Goal: Task Accomplishment & Management: Complete application form

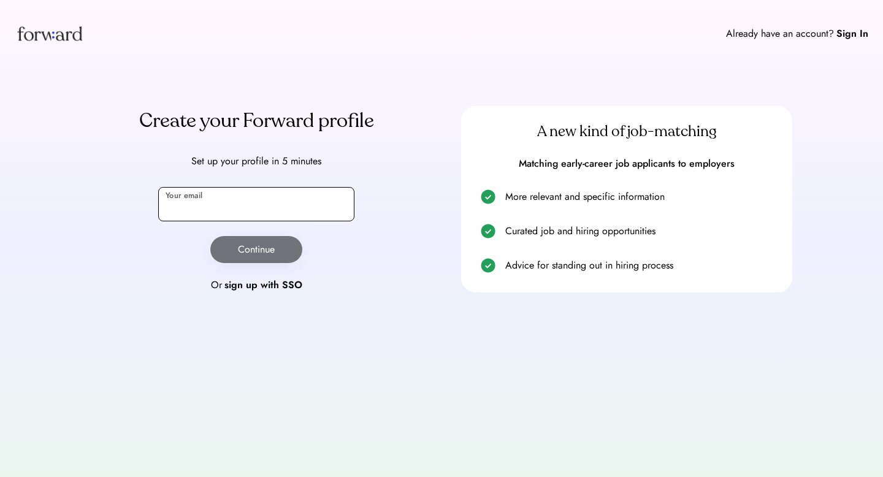
click at [263, 194] on input "email" at bounding box center [256, 204] width 196 height 34
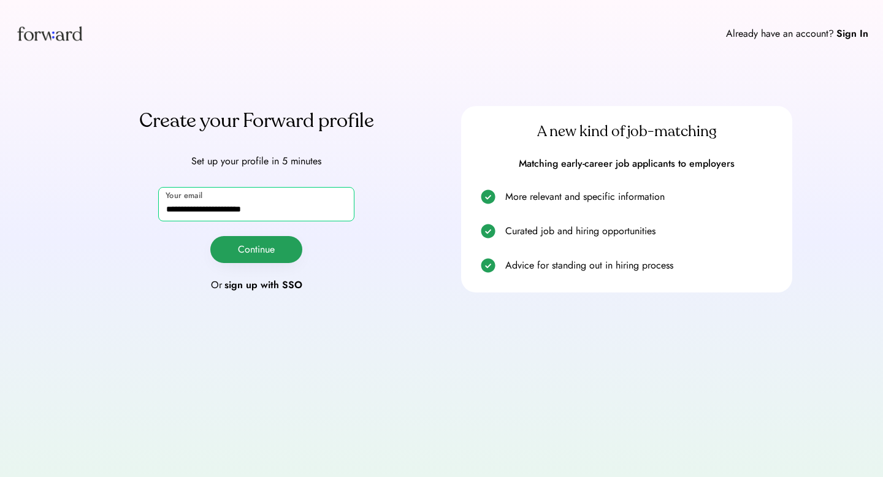
type input "**********"
click at [247, 248] on button "Continue" at bounding box center [256, 249] width 92 height 27
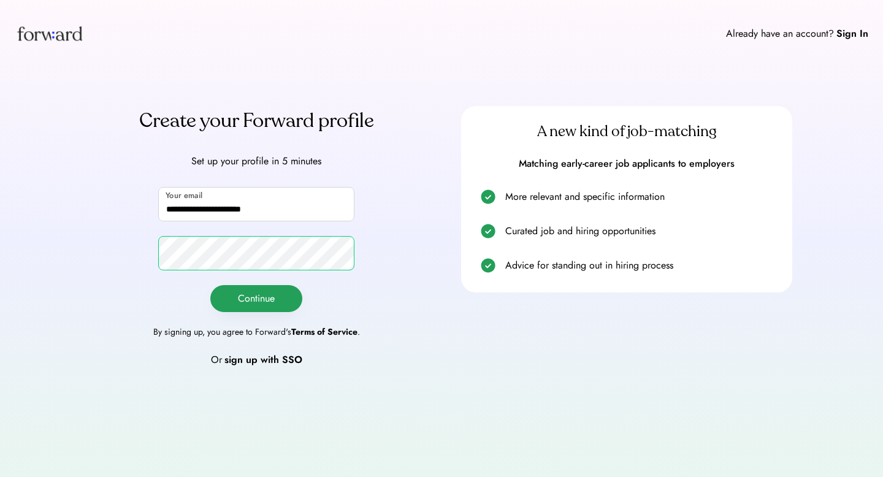
click at [254, 302] on button "Continue" at bounding box center [256, 298] width 92 height 27
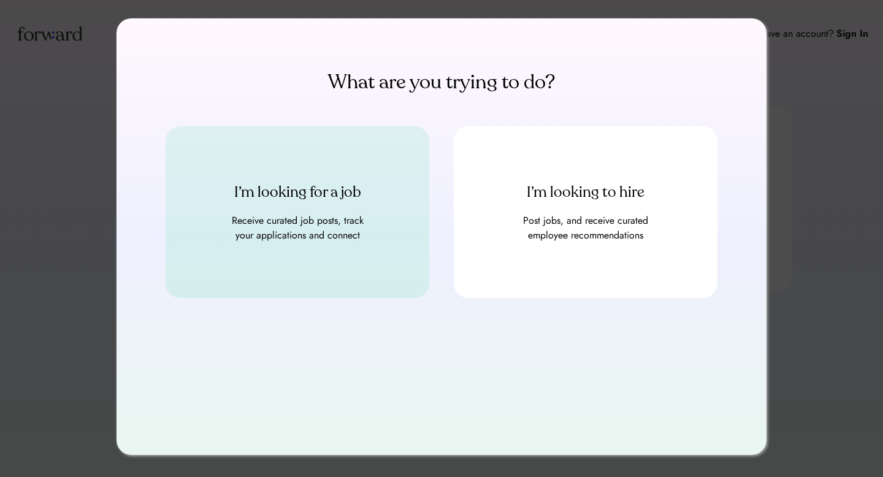
click at [332, 216] on div "Receive curated job posts, track your applications and connect" at bounding box center [297, 227] width 147 height 29
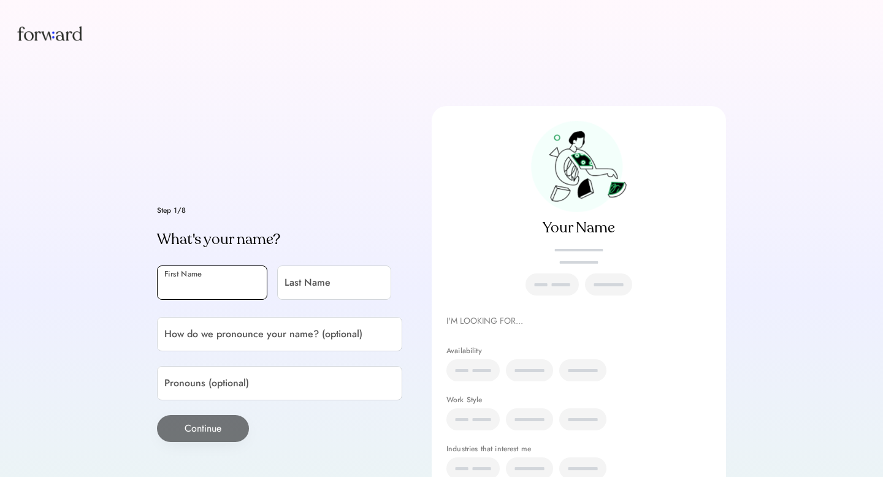
click at [238, 296] on input "input" at bounding box center [212, 283] width 110 height 34
type input "*****"
click at [318, 289] on input "input" at bounding box center [334, 283] width 114 height 34
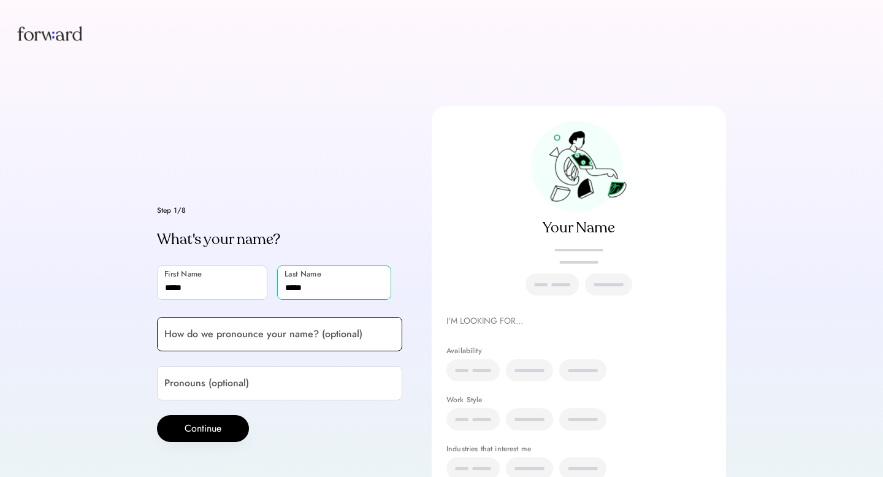
type input "*****"
click at [296, 330] on input "input" at bounding box center [279, 334] width 245 height 34
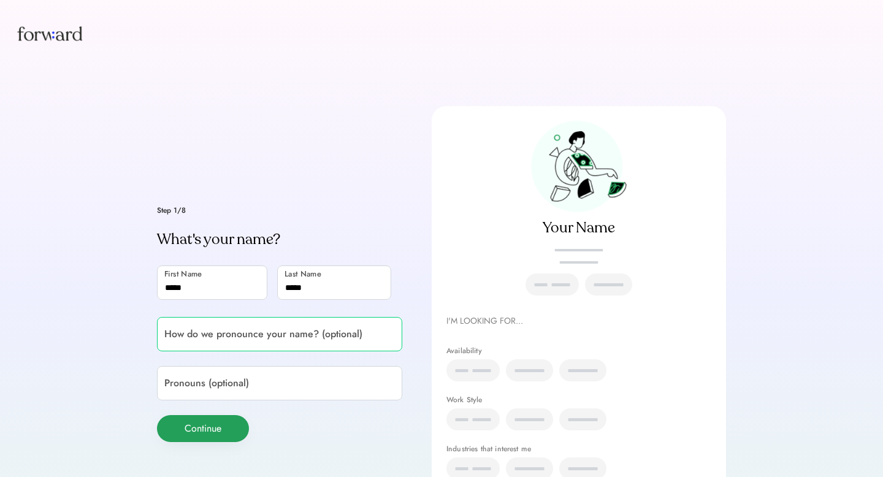
click at [193, 427] on button "Continue" at bounding box center [203, 428] width 92 height 27
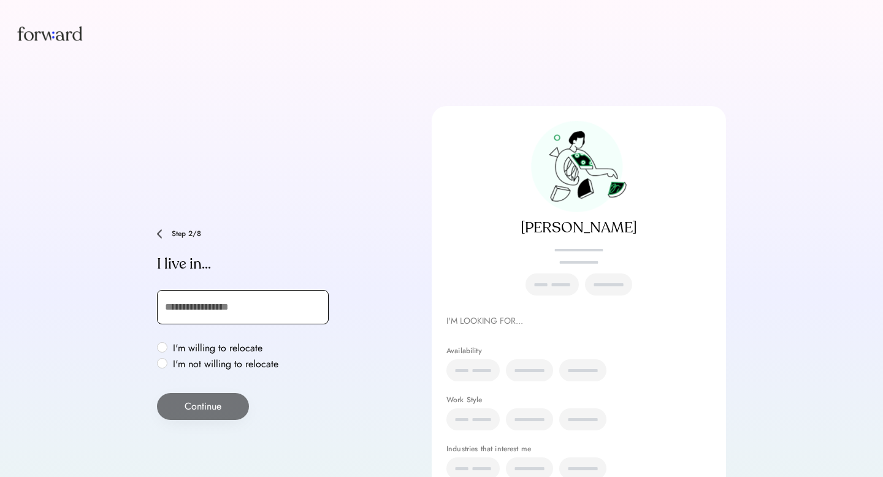
click at [209, 313] on input "text" at bounding box center [243, 307] width 172 height 34
type input "***"
type input "**********"
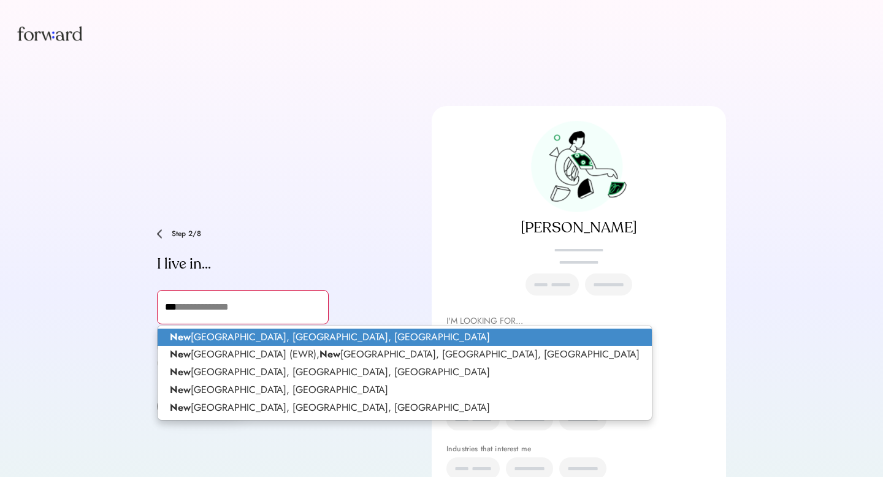
click at [221, 340] on p "[GEOGRAPHIC_DATA], [GEOGRAPHIC_DATA], [GEOGRAPHIC_DATA]" at bounding box center [405, 338] width 494 height 18
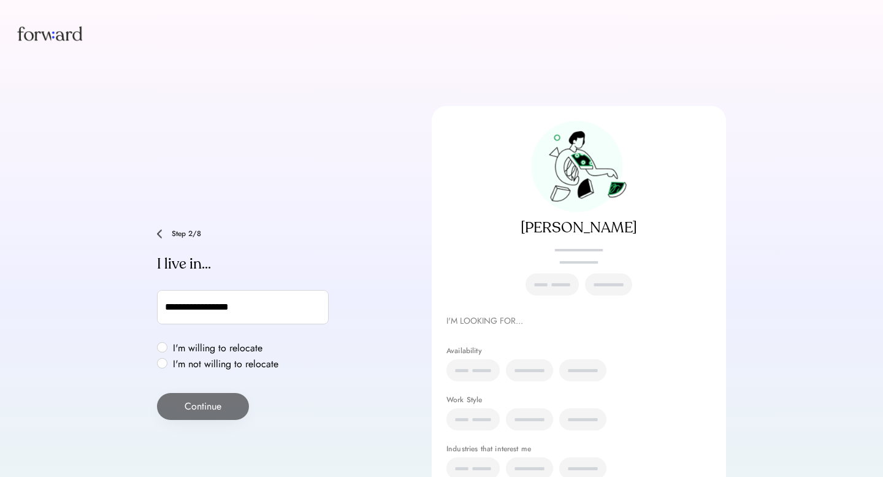
type input "**********"
click at [168, 348] on div "I'm willing to relocate I'm not willing to relocate" at bounding box center [219, 356] width 125 height 29
click at [169, 360] on label "I'm not willing to relocate" at bounding box center [225, 364] width 113 height 10
click at [169, 347] on label "I'm willing to relocate" at bounding box center [225, 348] width 113 height 10
click at [189, 400] on button "Continue" at bounding box center [203, 406] width 92 height 27
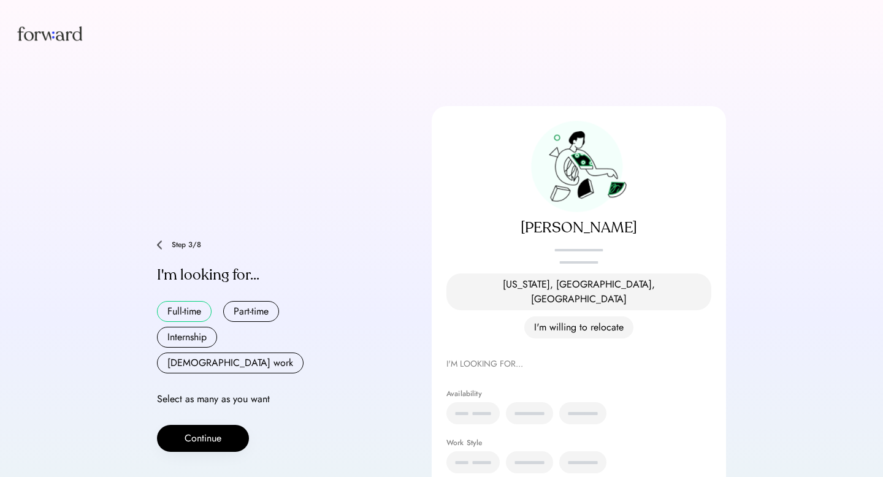
click at [191, 302] on button "Full-time" at bounding box center [184, 311] width 55 height 21
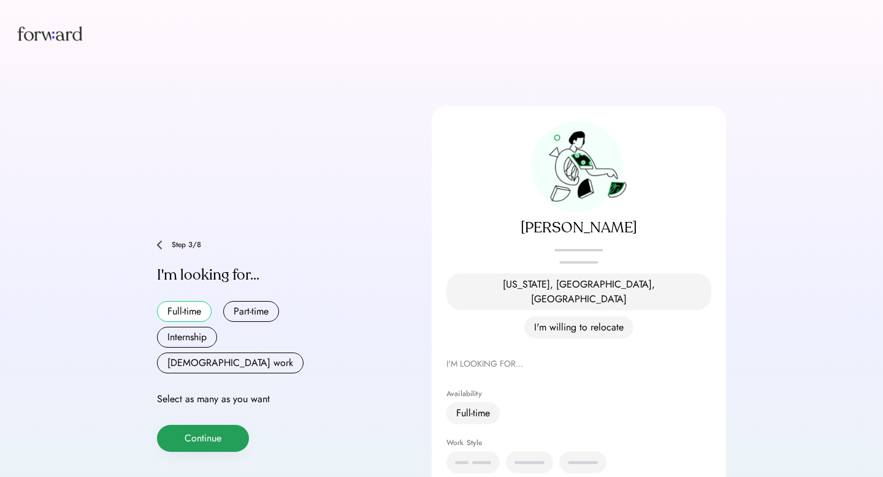
click at [202, 425] on button "Continue" at bounding box center [203, 438] width 92 height 27
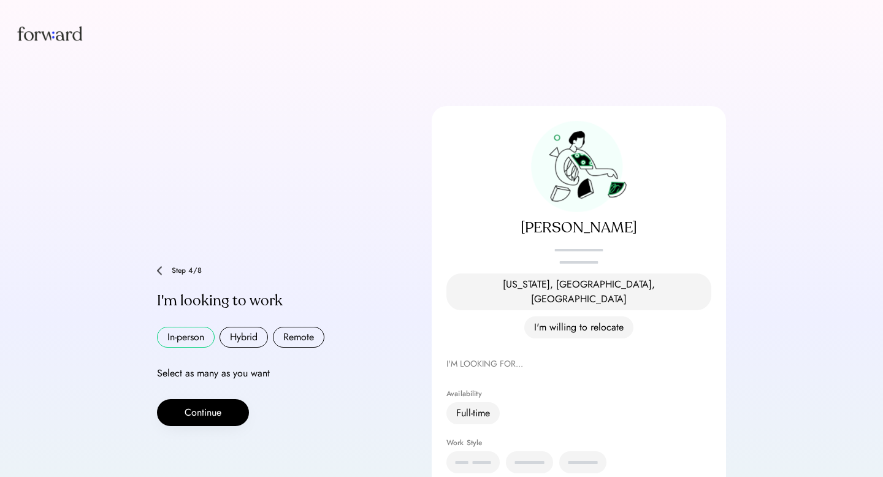
click at [201, 327] on button "In-person" at bounding box center [186, 337] width 58 height 21
click at [240, 327] on button "Hybrid" at bounding box center [244, 337] width 48 height 21
click at [293, 327] on button "Remote" at bounding box center [299, 337] width 52 height 21
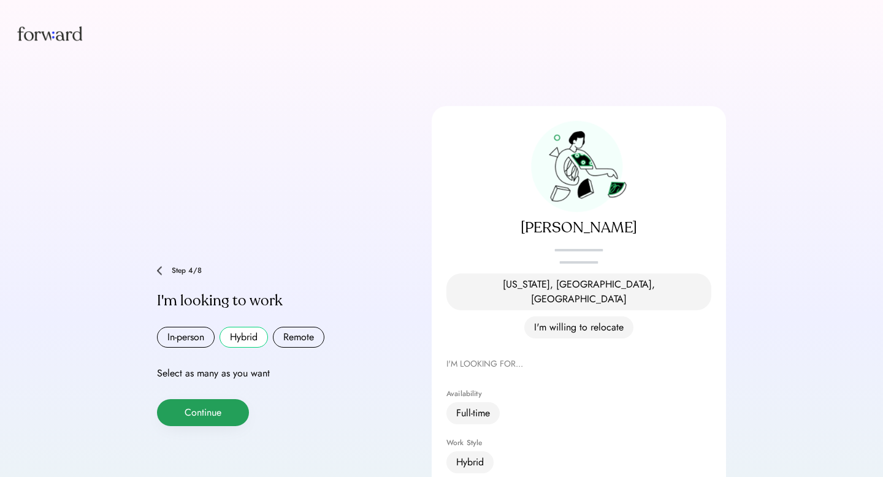
click at [226, 399] on button "Continue" at bounding box center [203, 412] width 92 height 27
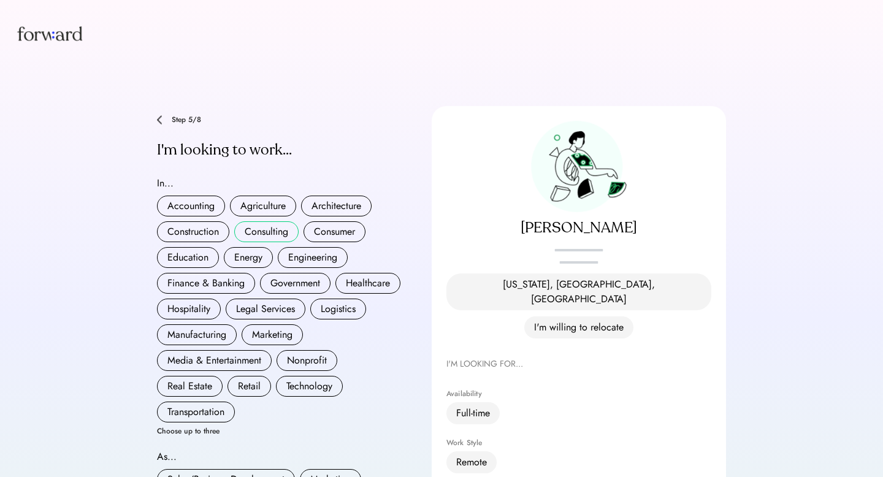
click at [260, 228] on button "Consulting" at bounding box center [266, 231] width 64 height 21
click at [304, 247] on button "Engineering" at bounding box center [313, 257] width 70 height 21
click at [222, 273] on button "Finance & Banking" at bounding box center [206, 283] width 98 height 21
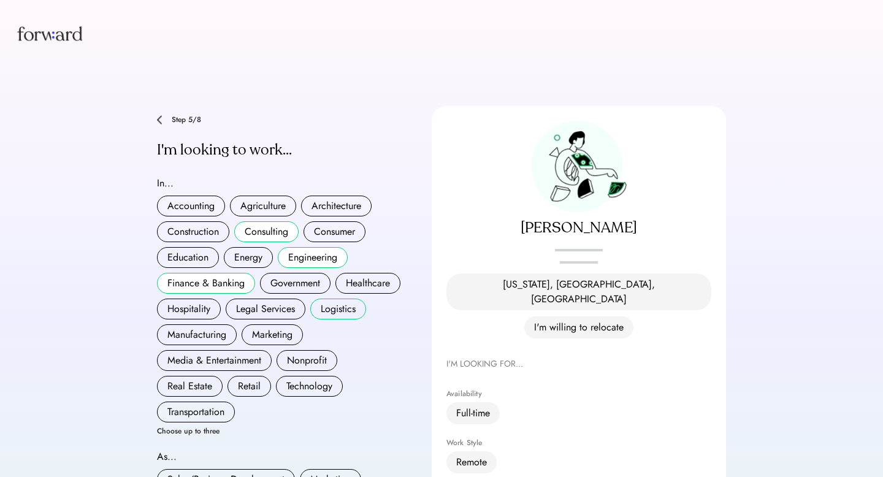
click at [338, 299] on button "Logistics" at bounding box center [338, 309] width 56 height 21
click at [223, 324] on button "Manufacturing" at bounding box center [197, 334] width 80 height 21
click at [305, 379] on button "Technology" at bounding box center [309, 386] width 67 height 21
click at [199, 380] on button "Real Estate" at bounding box center [190, 386] width 66 height 21
click at [299, 376] on button "Technology" at bounding box center [309, 386] width 67 height 21
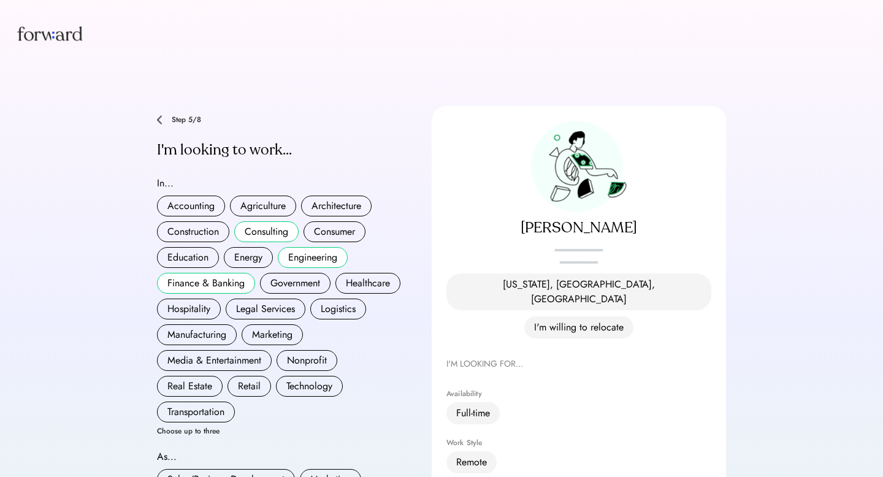
click at [271, 224] on button "Consulting" at bounding box center [266, 231] width 64 height 21
click at [305, 376] on button "Technology" at bounding box center [309, 386] width 67 height 21
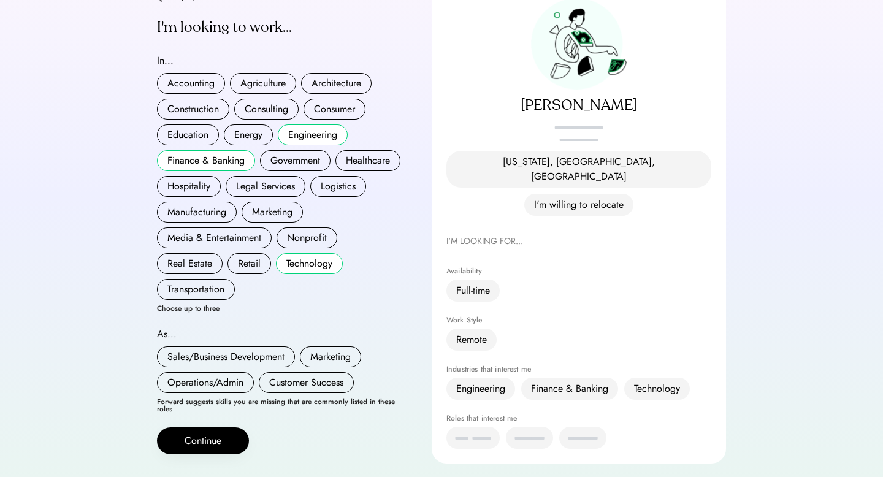
scroll to position [139, 0]
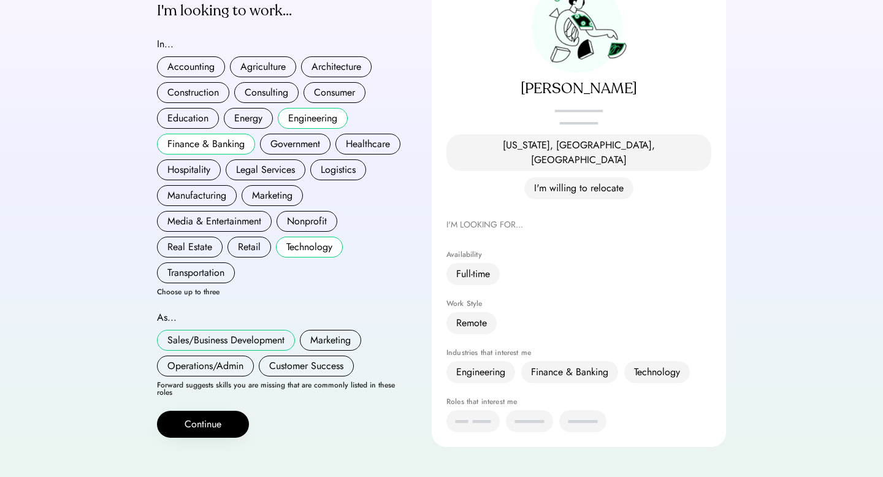
click at [271, 330] on button "Sales/Business Development" at bounding box center [226, 340] width 138 height 21
click at [289, 356] on button "Customer Success" at bounding box center [306, 366] width 95 height 21
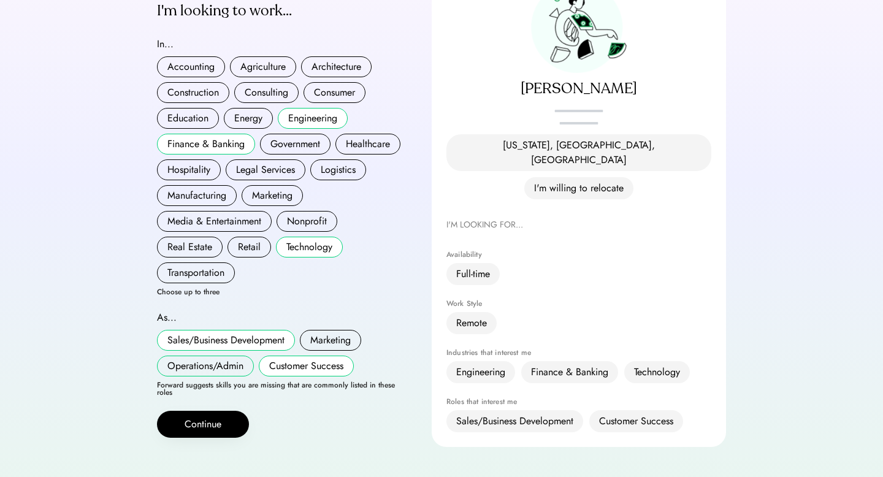
click at [229, 356] on button "Operations/Admin" at bounding box center [205, 366] width 97 height 21
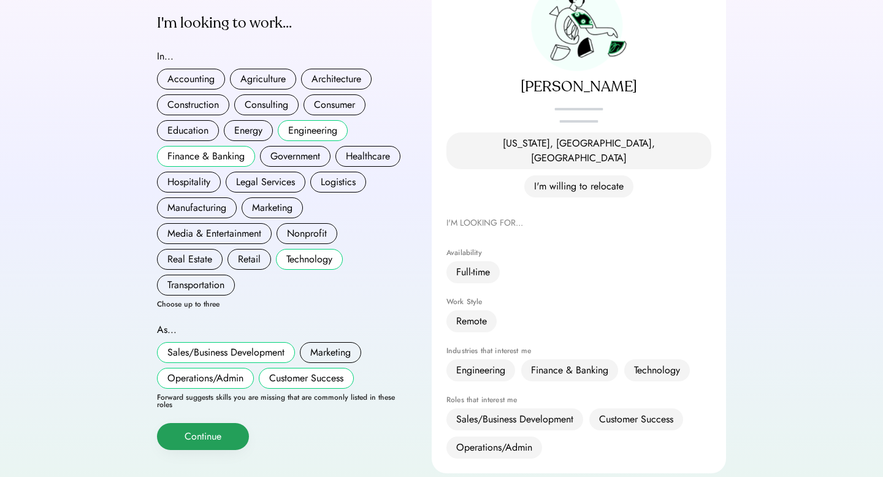
click at [218, 423] on button "Continue" at bounding box center [203, 436] width 92 height 27
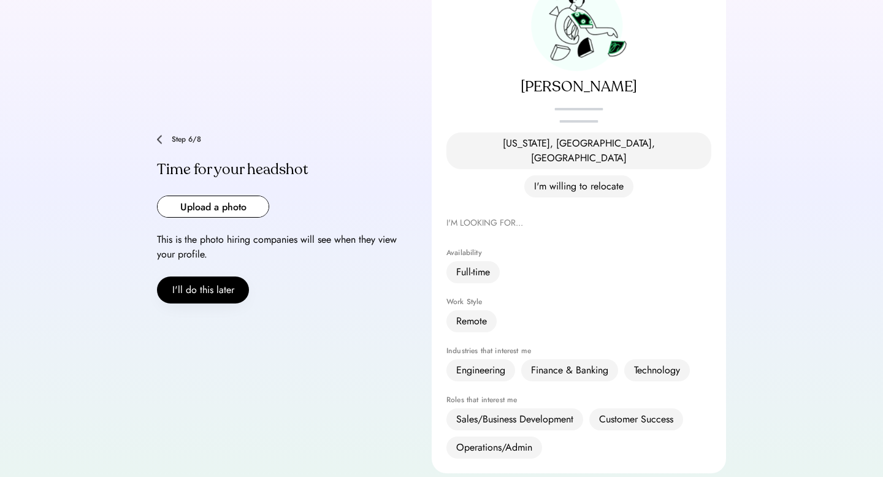
scroll to position [143, 0]
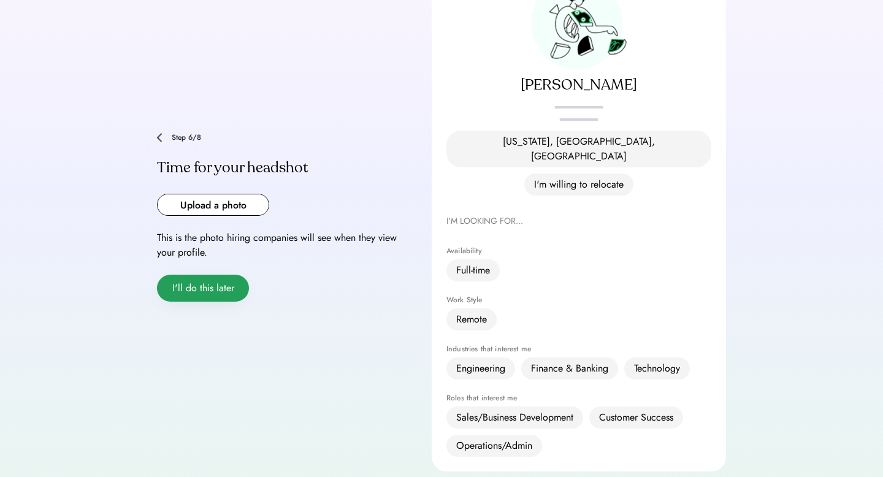
click at [229, 275] on button "I'll do this later" at bounding box center [203, 288] width 92 height 27
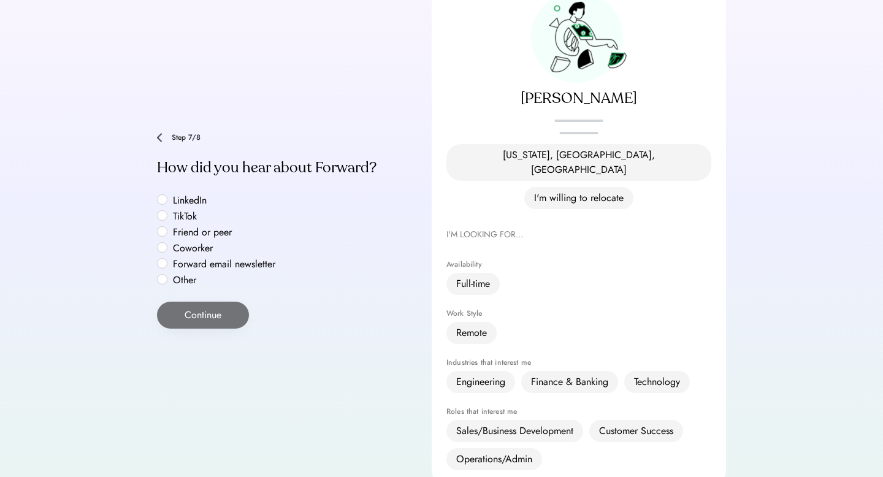
click at [169, 196] on label "LinkedIn" at bounding box center [224, 201] width 110 height 10
click at [192, 302] on button "Continue" at bounding box center [203, 315] width 92 height 27
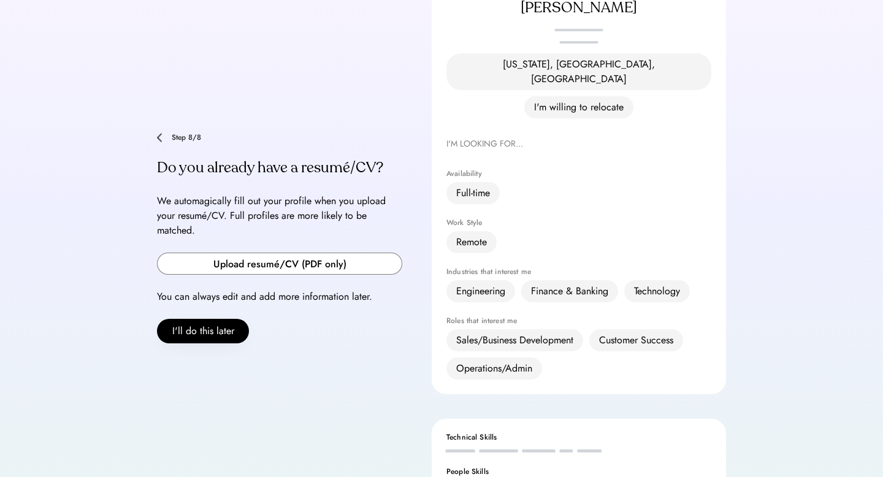
click at [244, 253] on input "file" at bounding box center [280, 263] width 244 height 21
type input "**********"
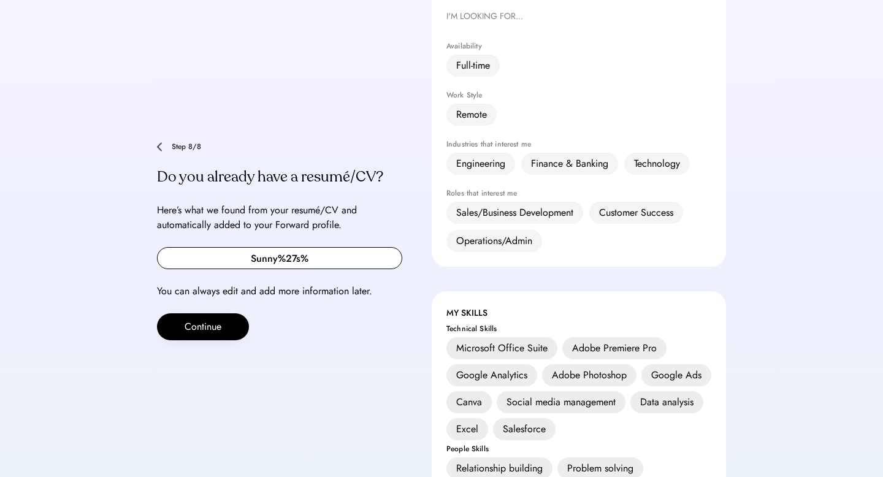
scroll to position [354, 0]
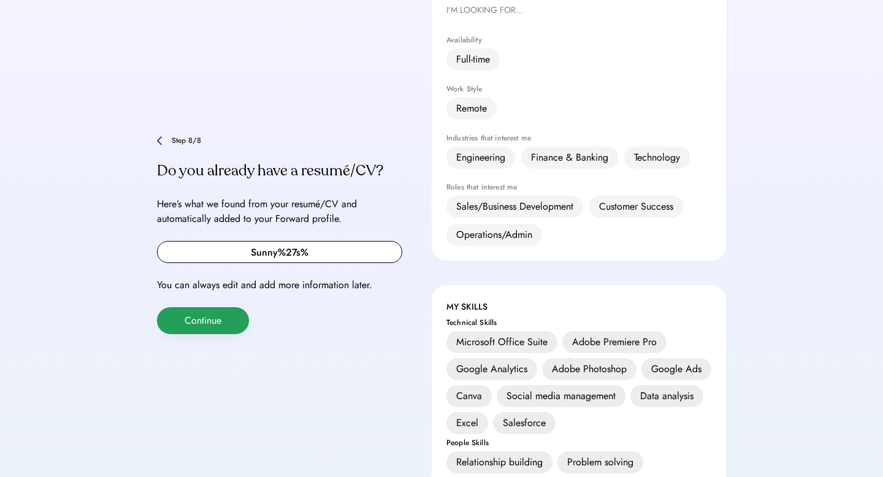
click at [234, 307] on button "Continue" at bounding box center [203, 320] width 92 height 27
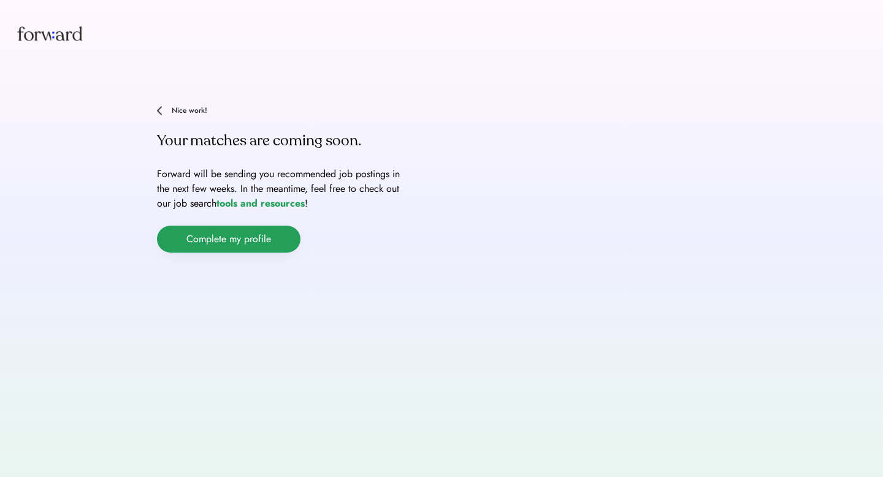
click at [246, 244] on button "Complete my profile" at bounding box center [228, 239] width 143 height 27
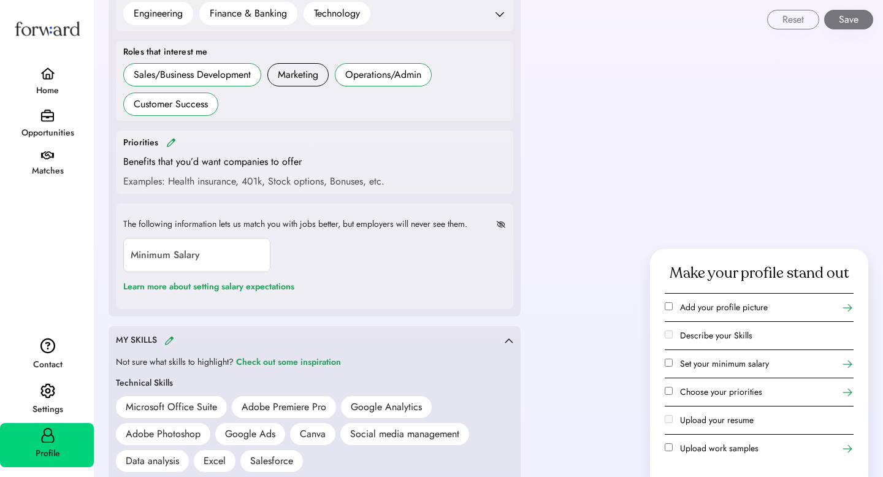
scroll to position [531, 0]
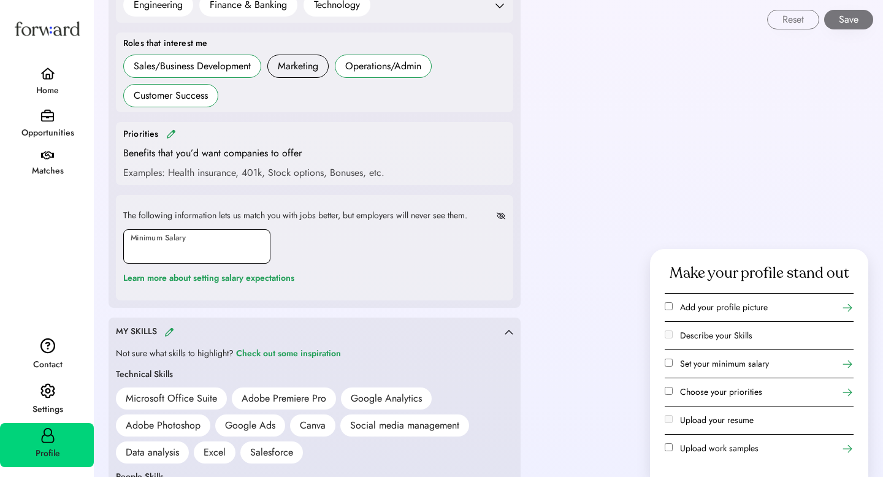
click at [194, 245] on input "input" at bounding box center [196, 246] width 147 height 34
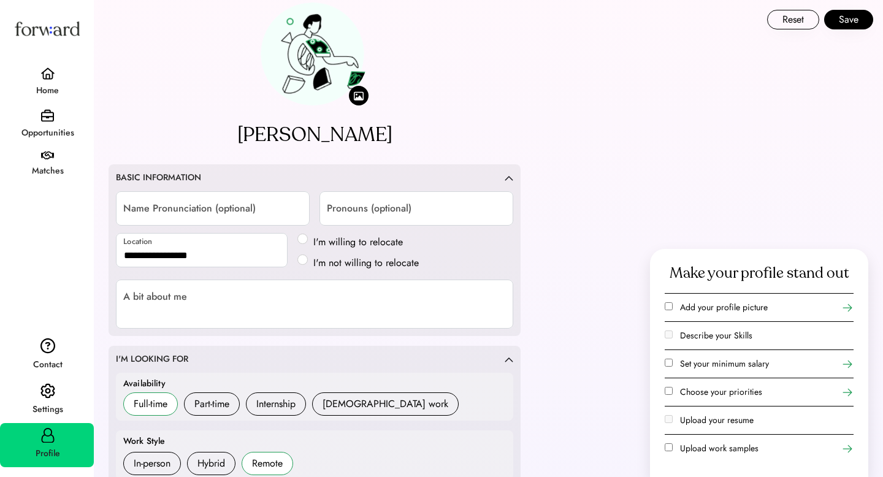
scroll to position [0, 0]
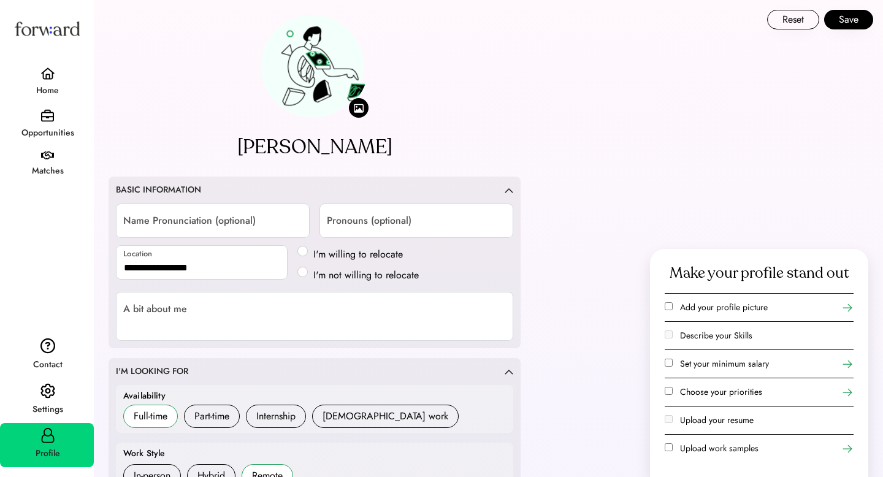
type input "*******"
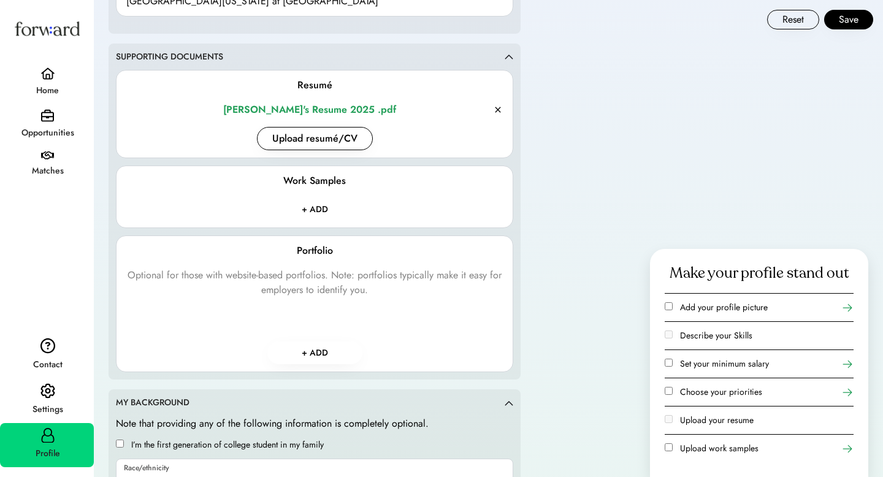
scroll to position [1430, 0]
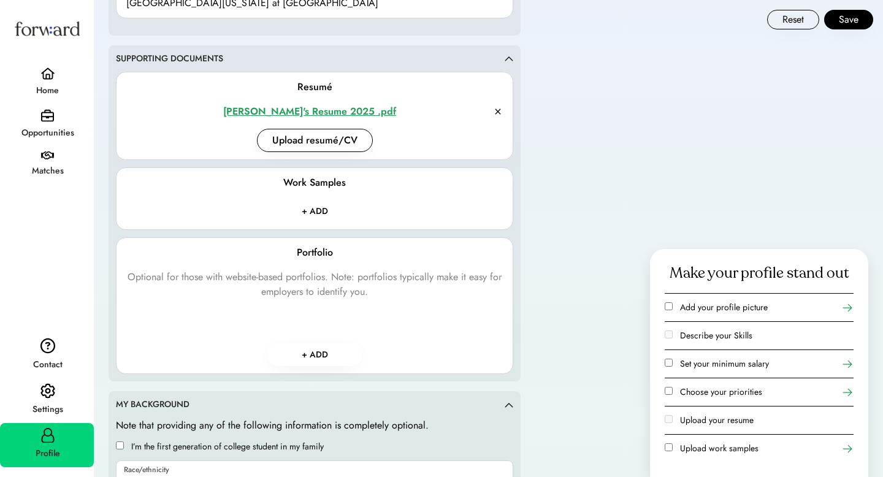
click at [304, 112] on div "Sunny's Resume 2025 .pdf" at bounding box center [309, 111] width 367 height 15
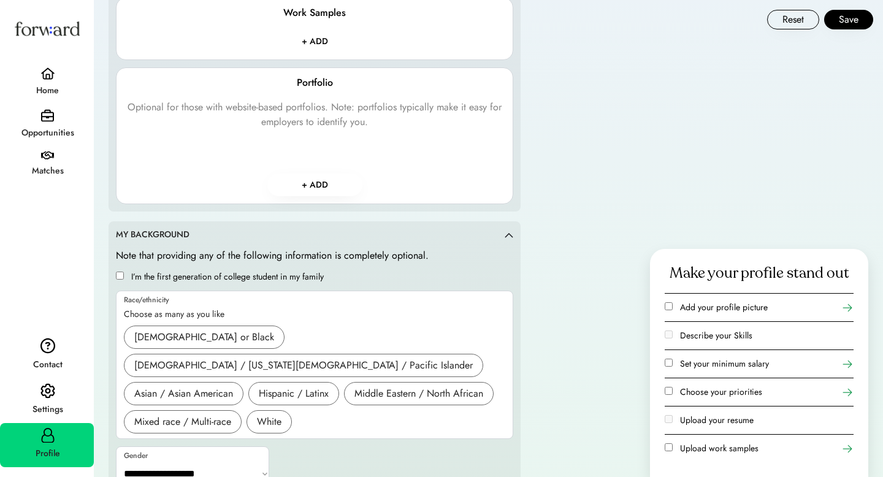
scroll to position [1606, 0]
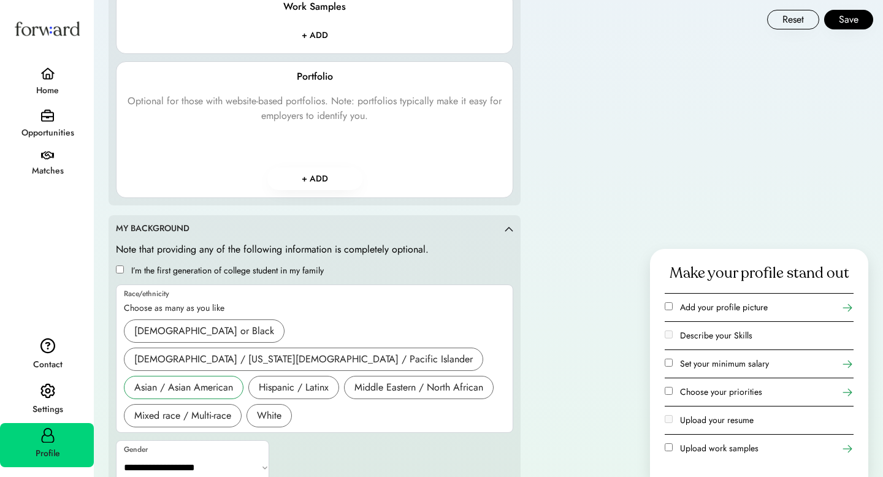
click at [206, 380] on div "Asian / Asian American" at bounding box center [183, 387] width 99 height 15
click at [215, 453] on select "**********" at bounding box center [193, 467] width 153 height 29
select select "*****"
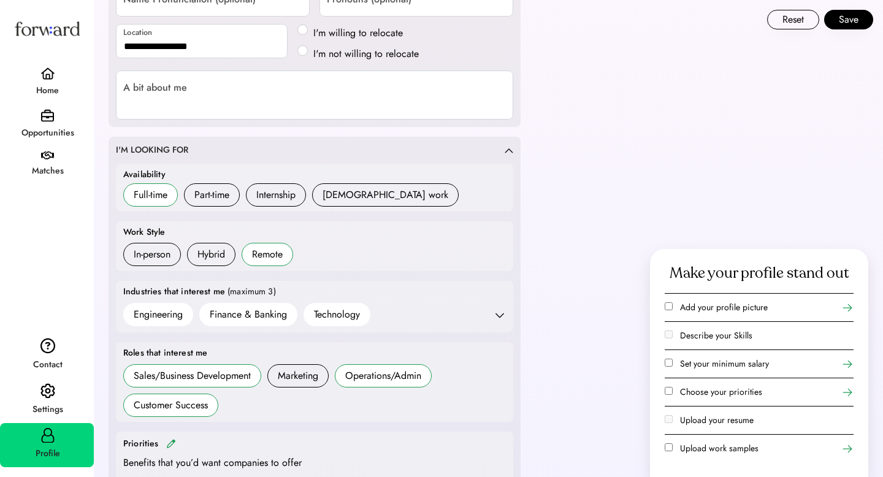
scroll to position [220, 0]
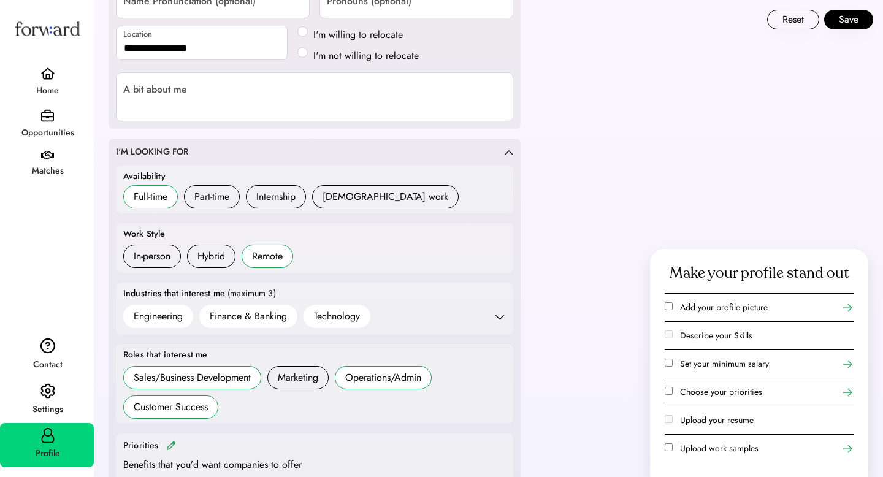
click at [273, 257] on div "Remote" at bounding box center [267, 256] width 31 height 15
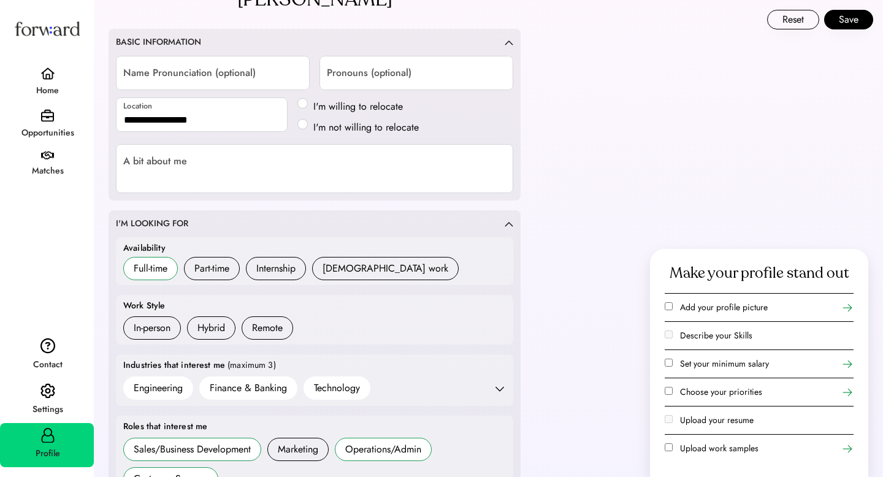
scroll to position [142, 0]
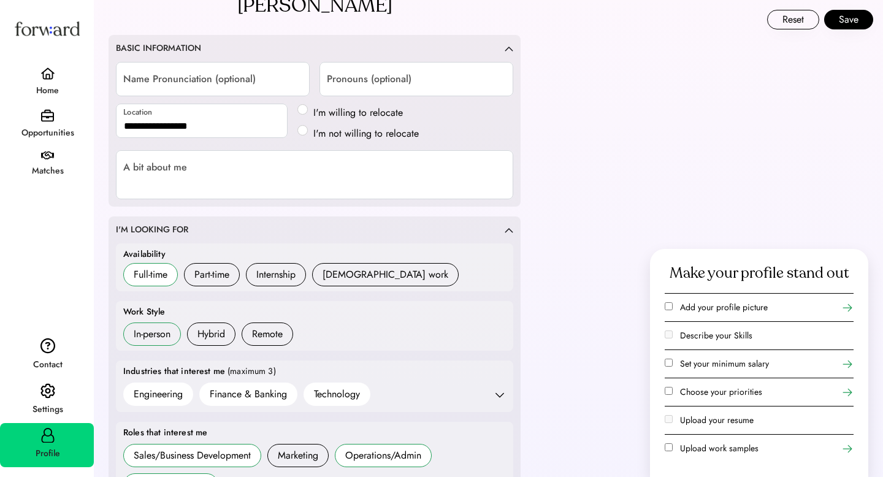
click at [138, 333] on div "In-person" at bounding box center [152, 334] width 37 height 15
click at [213, 339] on div "Hybrid" at bounding box center [211, 334] width 28 height 15
click at [271, 339] on div "Remote" at bounding box center [267, 334] width 31 height 15
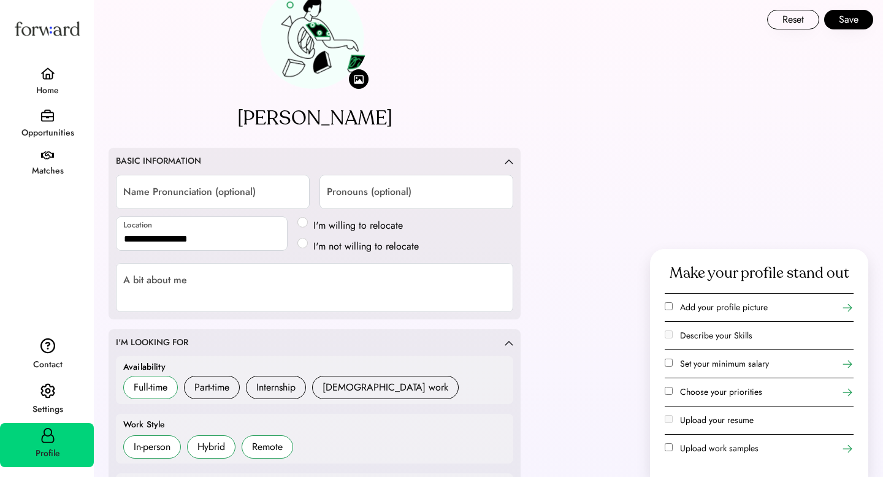
scroll to position [28, 0]
click at [341, 298] on textarea at bounding box center [314, 288] width 397 height 49
